Goal: Find specific page/section: Find specific page/section

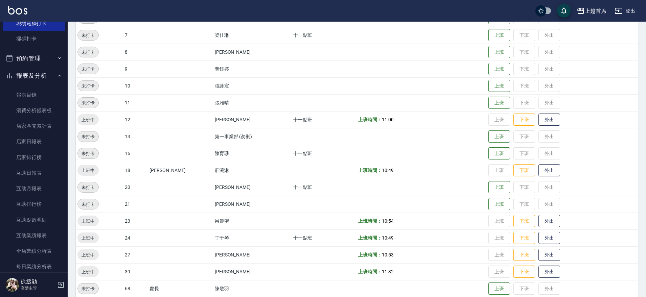
scroll to position [211, 0]
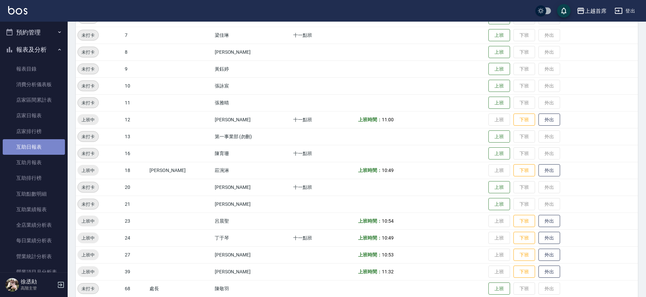
click at [40, 145] on link "互助日報表" at bounding box center [34, 147] width 62 height 16
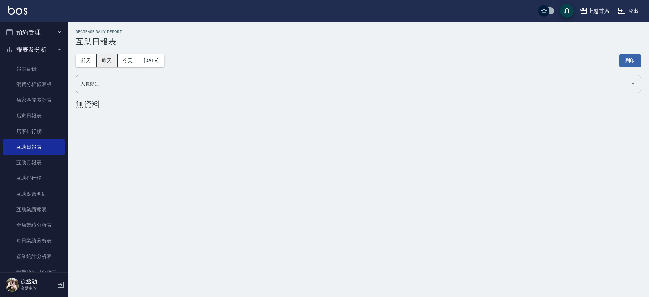
click at [101, 61] on button "昨天" at bounding box center [107, 60] width 21 height 13
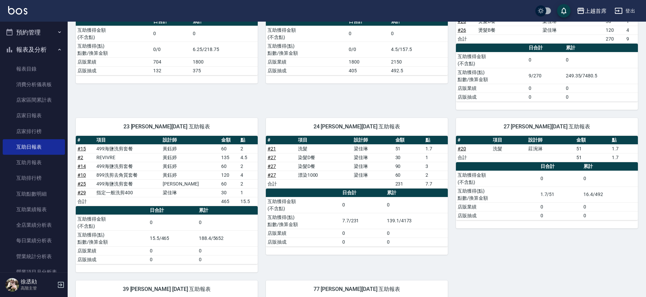
scroll to position [273, 0]
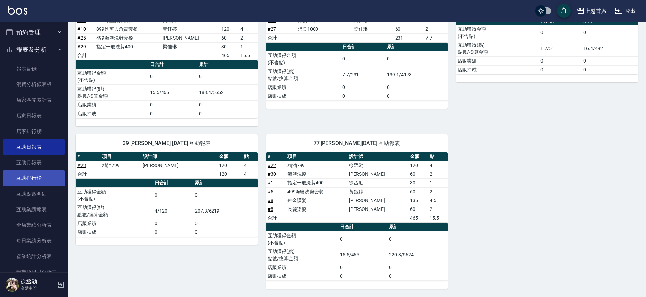
click at [30, 177] on link "互助排行榜" at bounding box center [34, 178] width 62 height 16
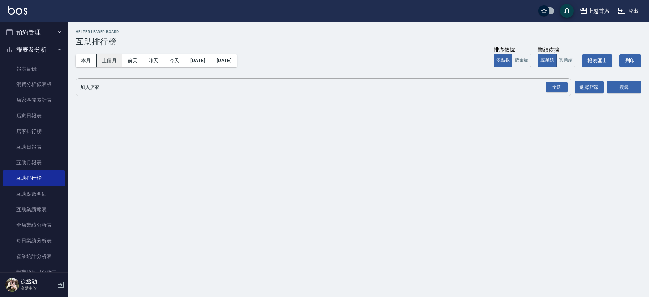
drag, startPoint x: 85, startPoint y: 66, endPoint x: 100, endPoint y: 62, distance: 15.3
click at [87, 65] on button "本月" at bounding box center [86, 60] width 21 height 13
drag, startPoint x: 563, startPoint y: 89, endPoint x: 603, endPoint y: 89, distance: 39.6
click at [566, 89] on div "全選" at bounding box center [557, 87] width 22 height 10
click at [635, 84] on button "搜尋" at bounding box center [624, 87] width 34 height 13
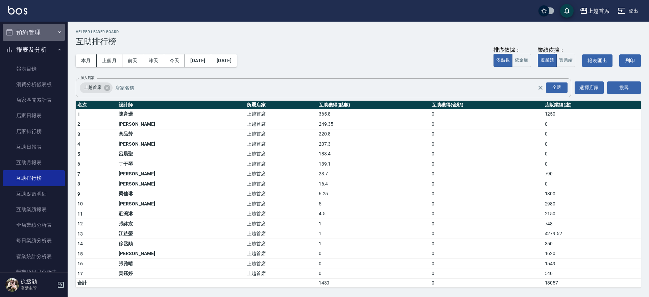
drag, startPoint x: 43, startPoint y: 30, endPoint x: 48, endPoint y: 59, distance: 29.2
click at [43, 30] on button "預約管理" at bounding box center [34, 33] width 62 height 18
